Goal: Transaction & Acquisition: Purchase product/service

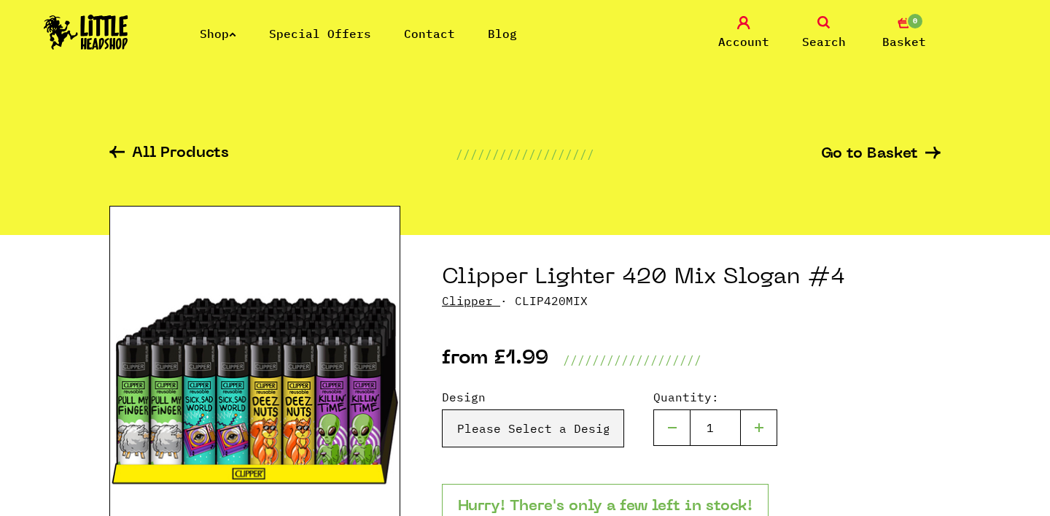
scroll to position [158, 0]
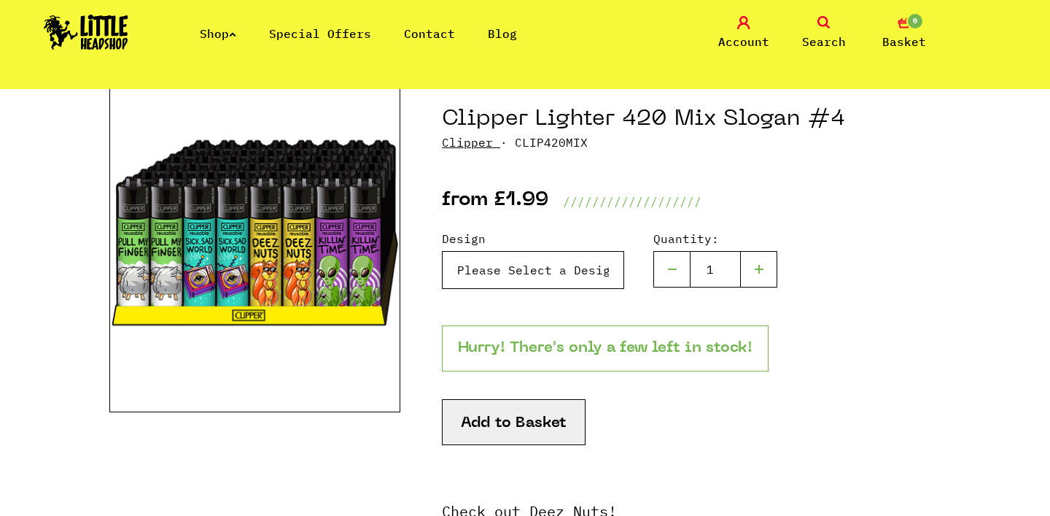
select select "1200"
click option "Sick, sad world - £1.99" at bounding box center [0, 0] width 0 height 0
click at [766, 264] on div at bounding box center [759, 269] width 36 height 36
click at [761, 267] on div at bounding box center [759, 269] width 36 height 36
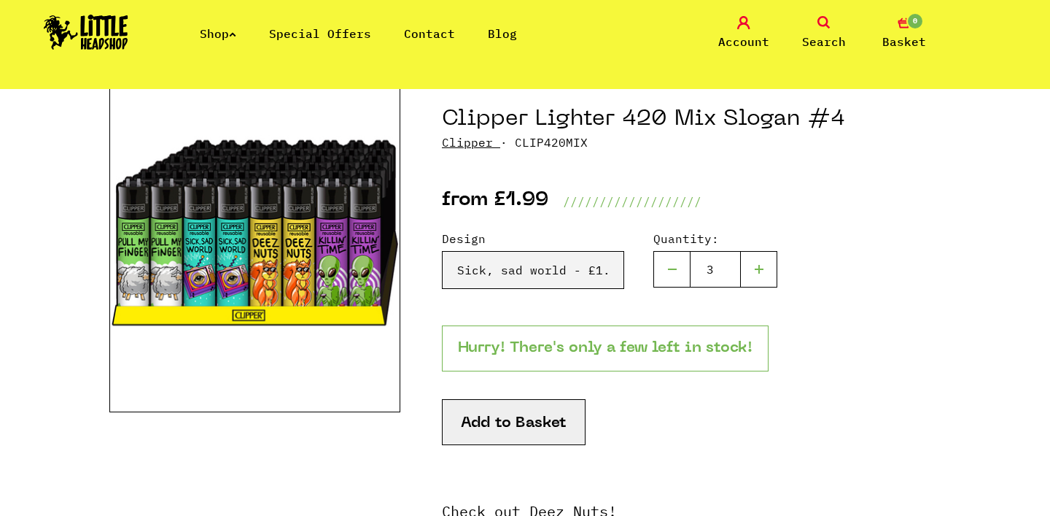
click at [761, 267] on div at bounding box center [759, 269] width 36 height 36
type input "4"
click at [539, 432] on button "Add to Basket" at bounding box center [514, 422] width 144 height 46
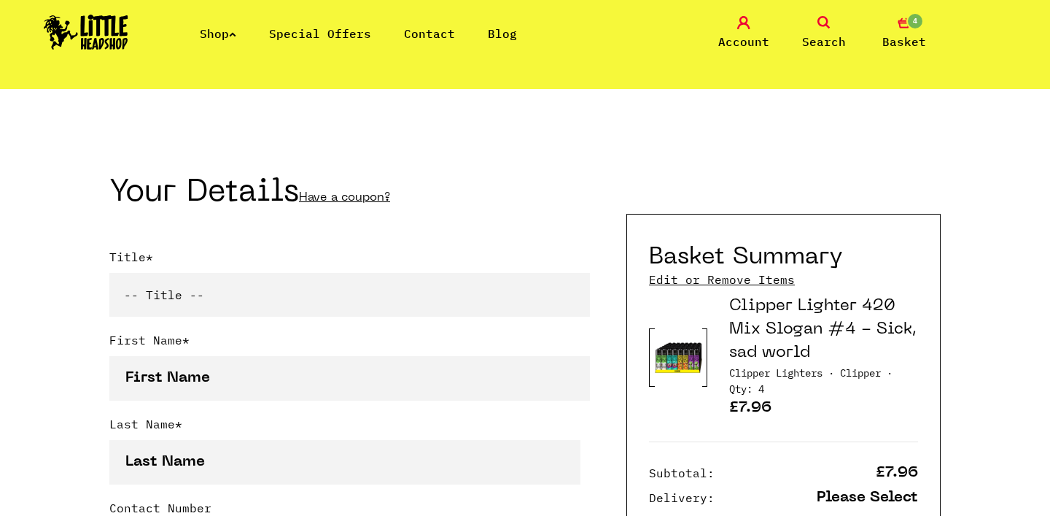
scroll to position [266, 0]
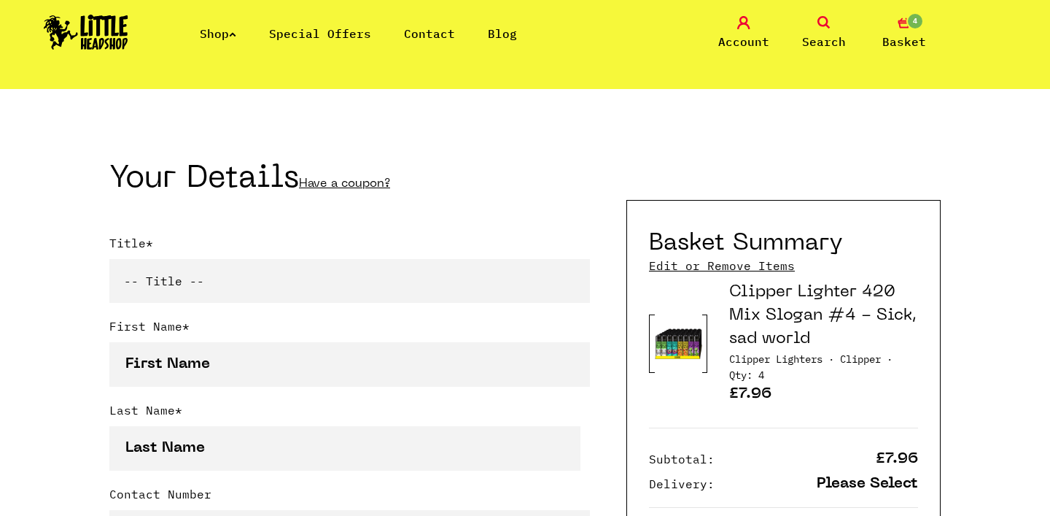
click at [790, 315] on link "Clipper Lighter 420 Mix Slogan #4 - Sick, sad world" at bounding box center [822, 315] width 187 height 62
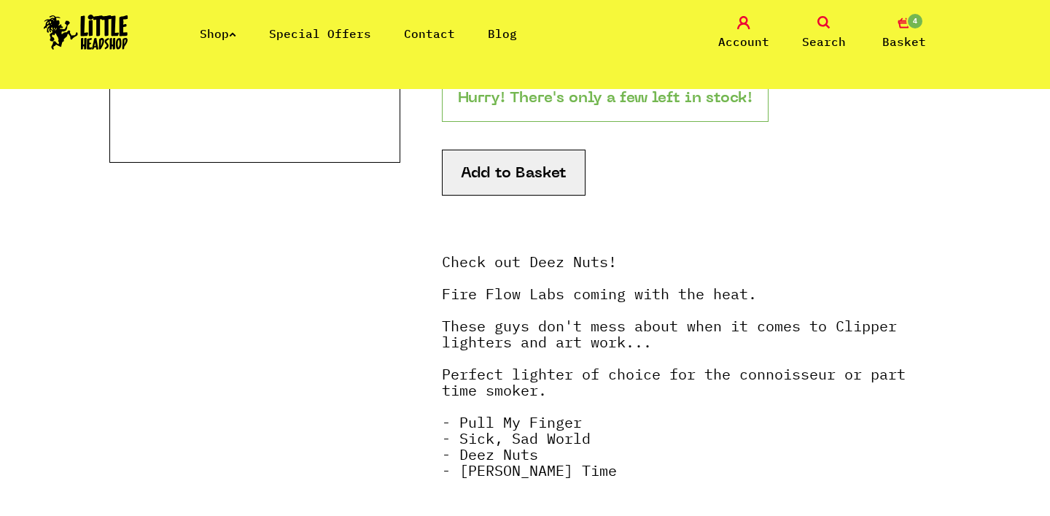
scroll to position [417, 0]
